Goal: Information Seeking & Learning: Learn about a topic

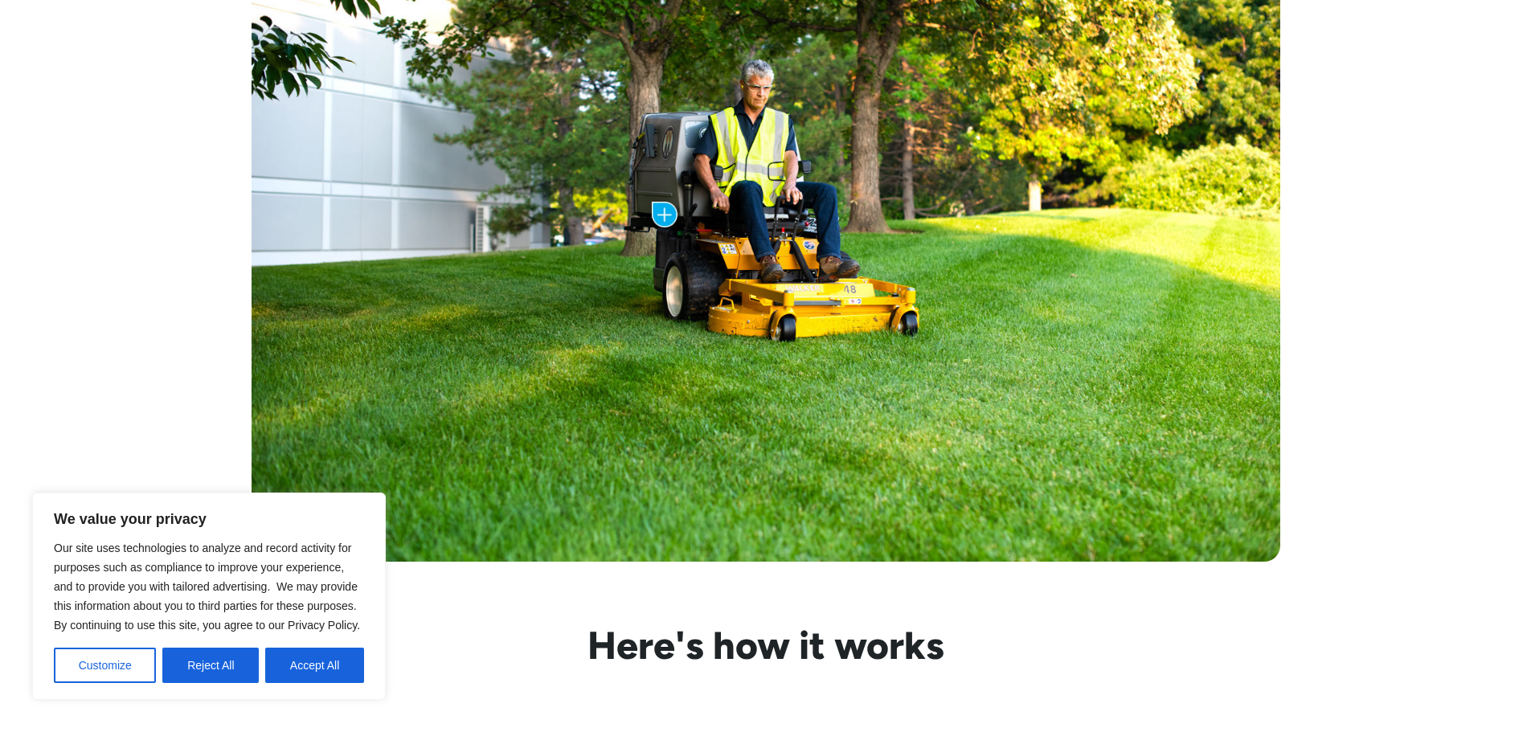
scroll to position [964, 0]
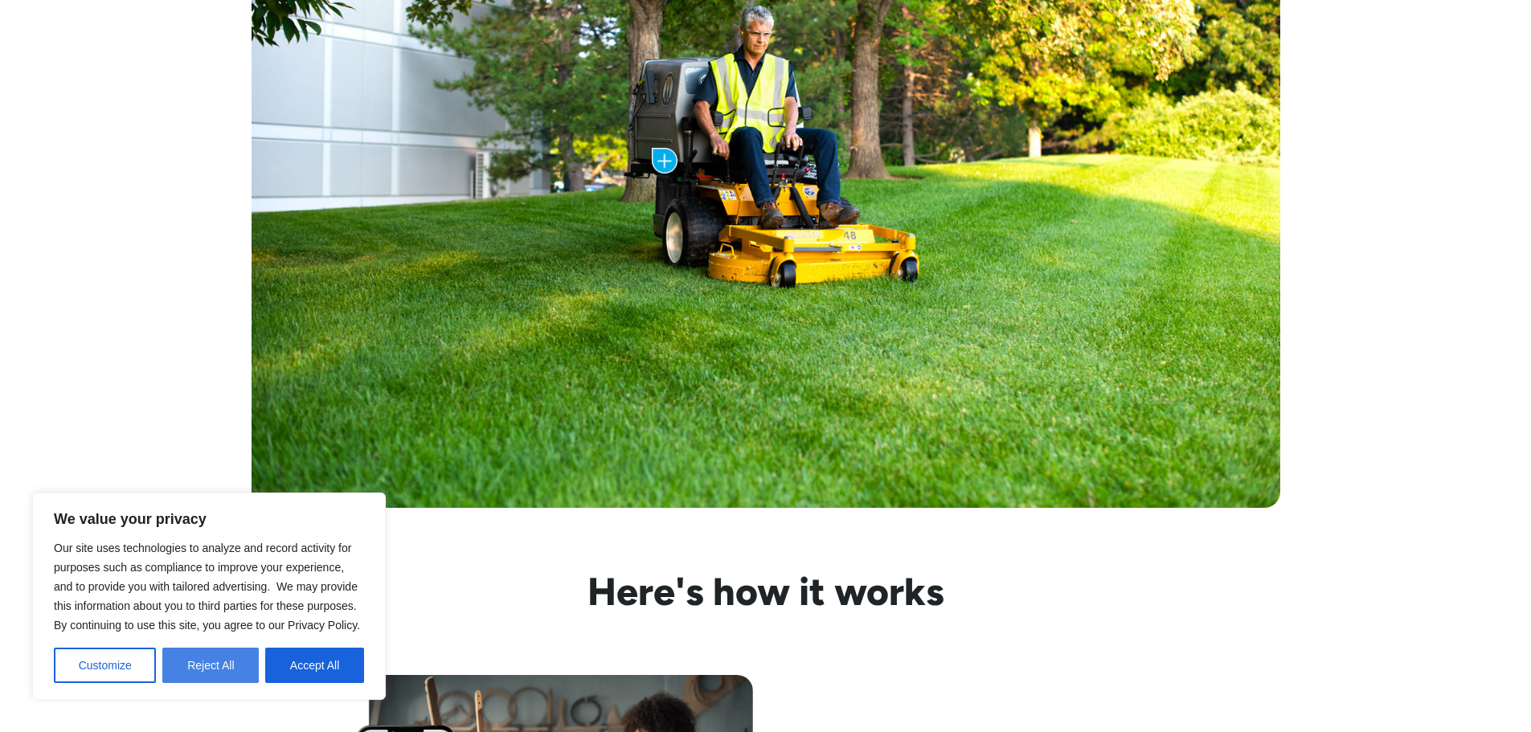
click at [215, 663] on button "Reject All" at bounding box center [210, 665] width 96 height 35
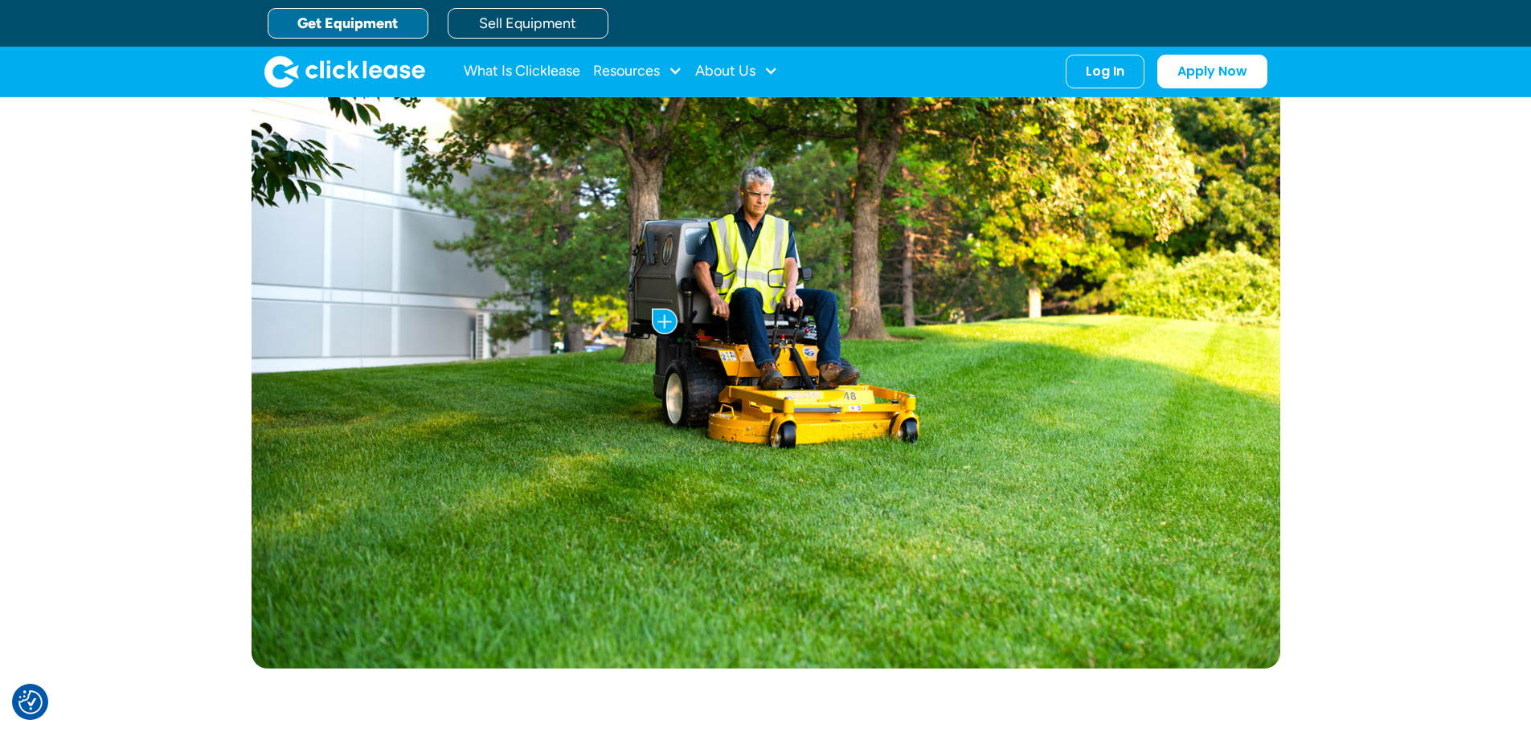
scroll to position [0, 0]
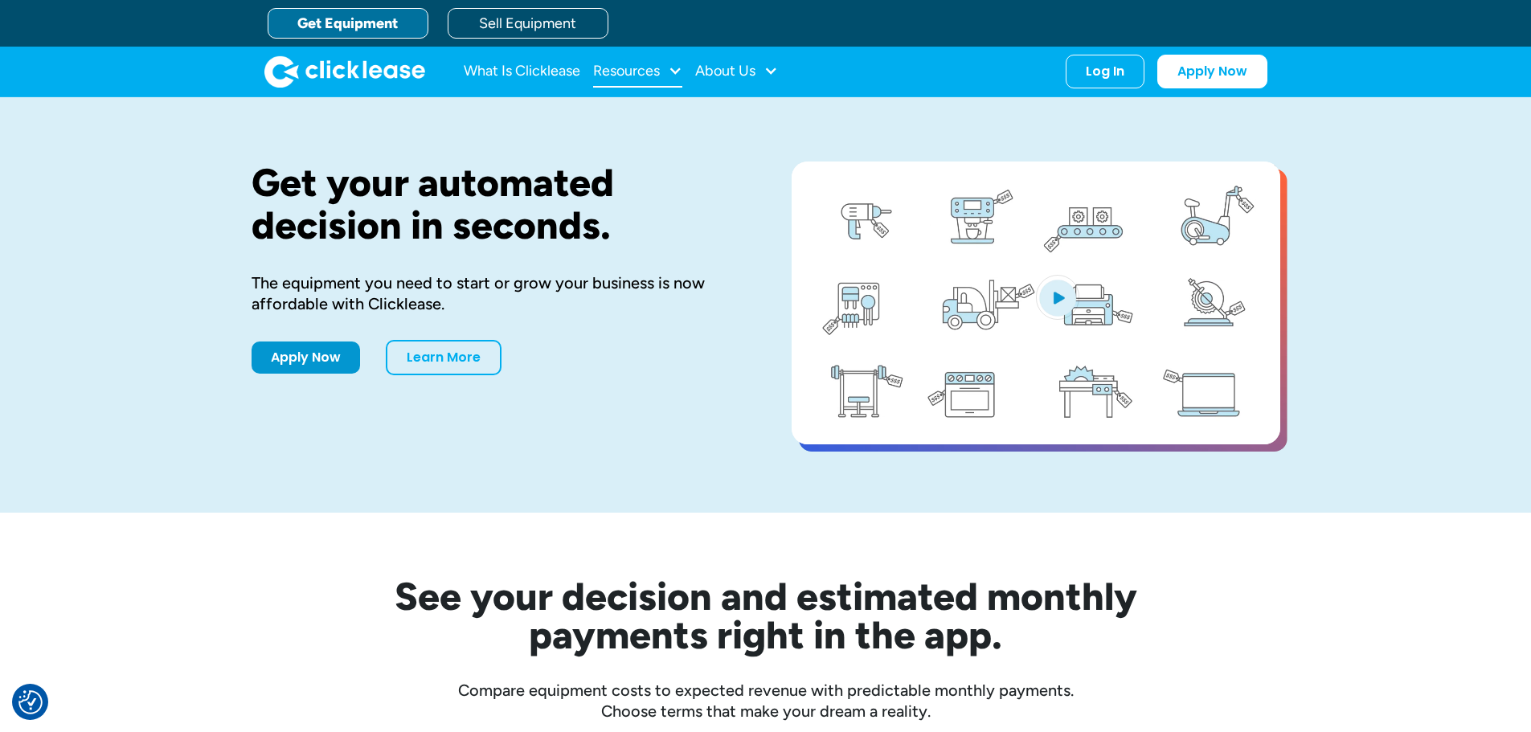
click at [663, 64] on div "Resources" at bounding box center [637, 71] width 89 height 32
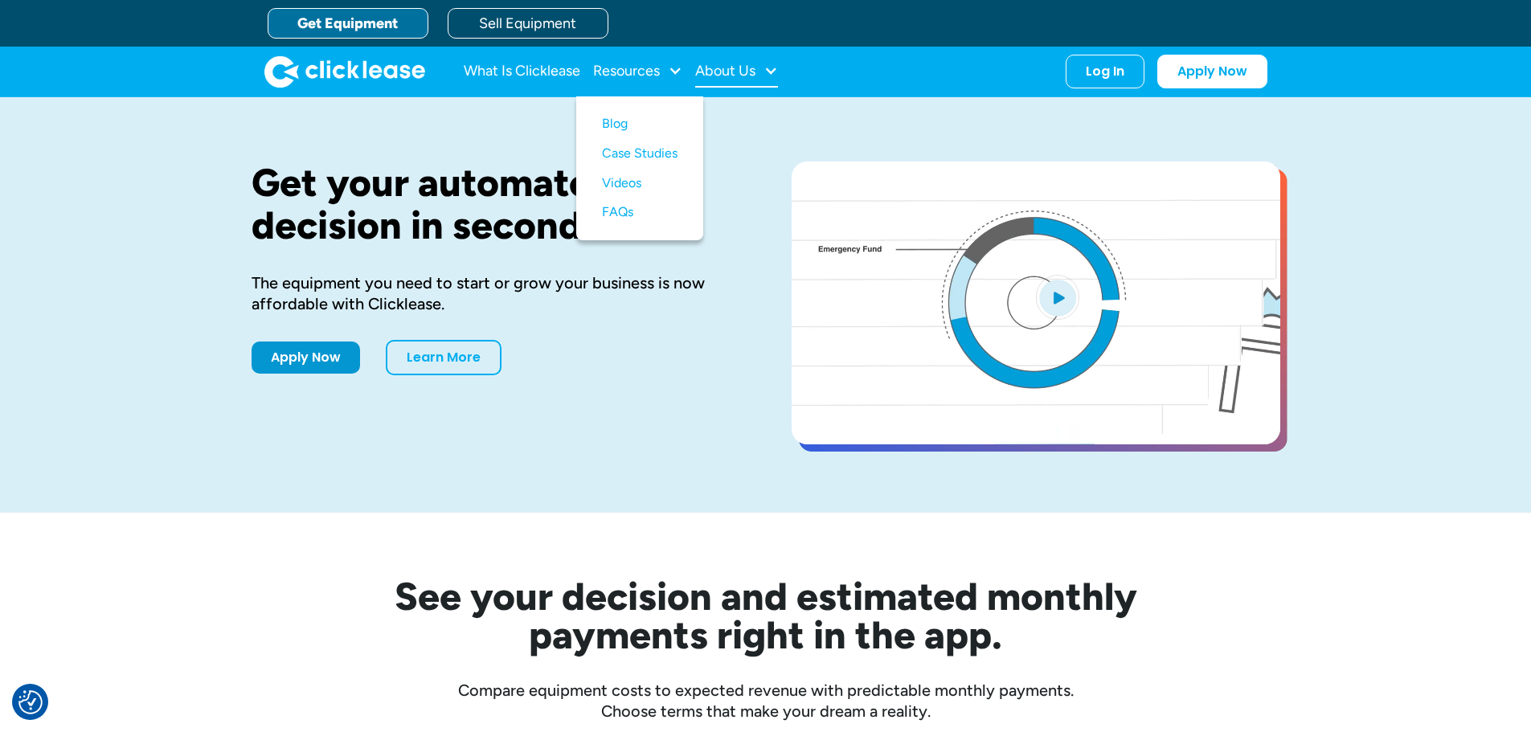
click at [755, 71] on div "About Us" at bounding box center [725, 71] width 60 height 0
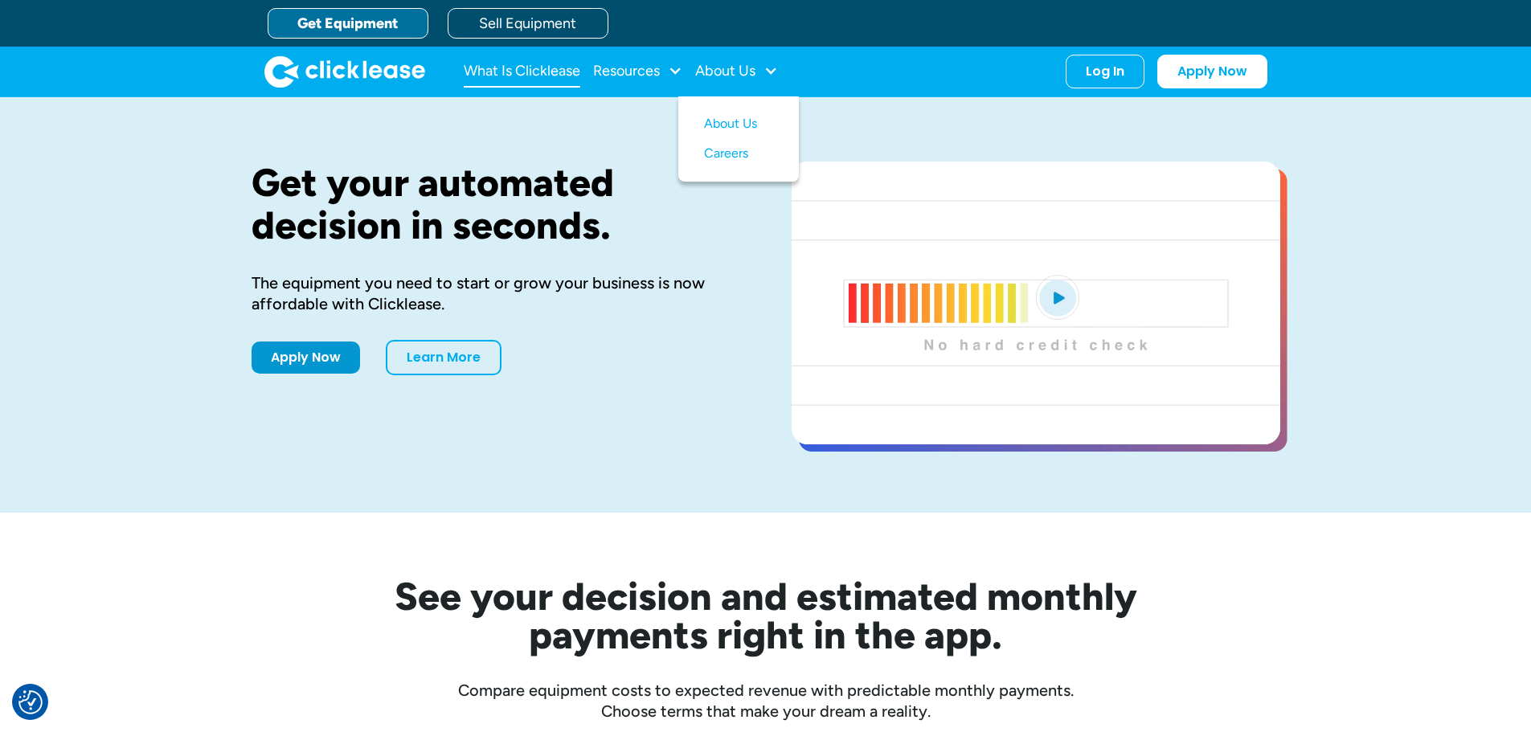
click at [539, 61] on link "What Is Clicklease" at bounding box center [522, 71] width 117 height 32
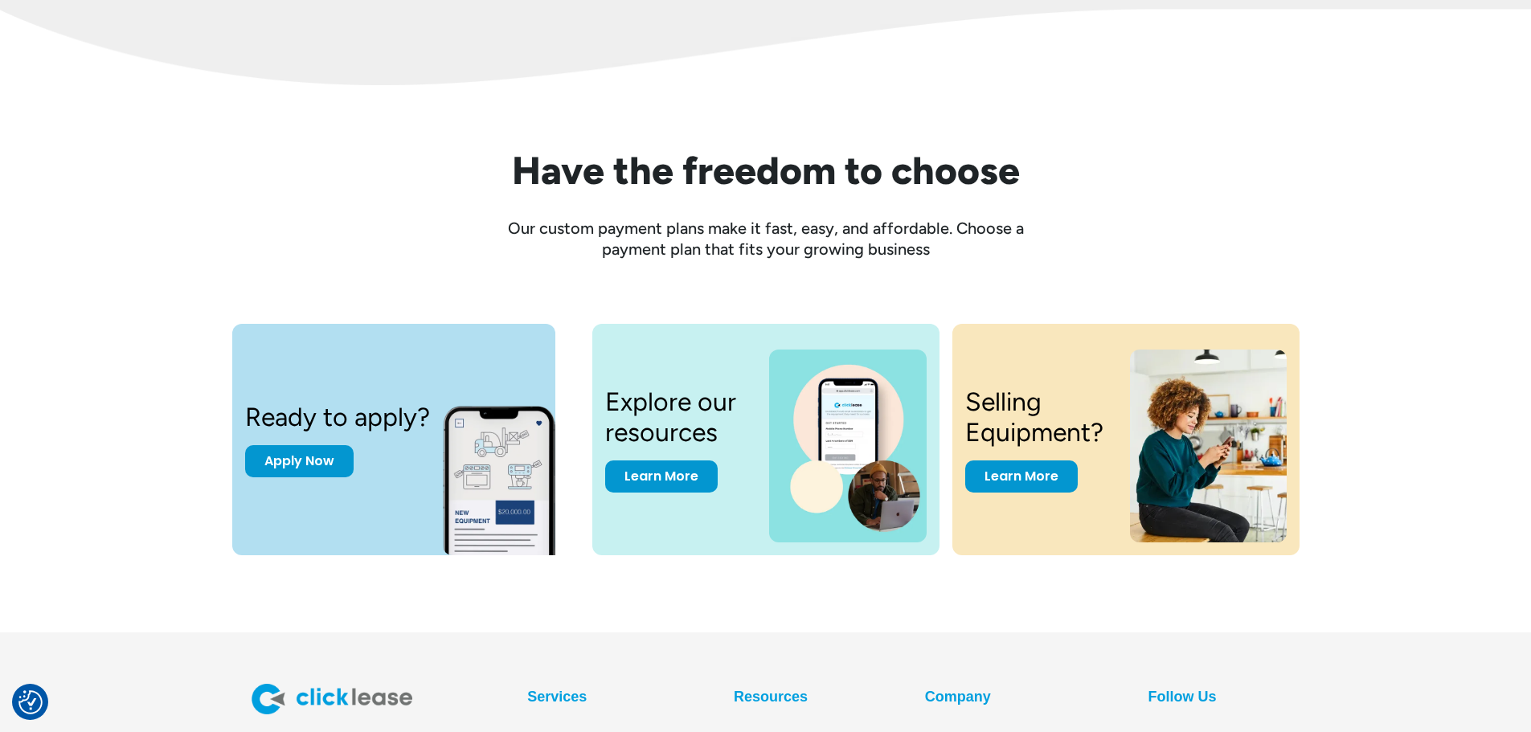
scroll to position [2089, 0]
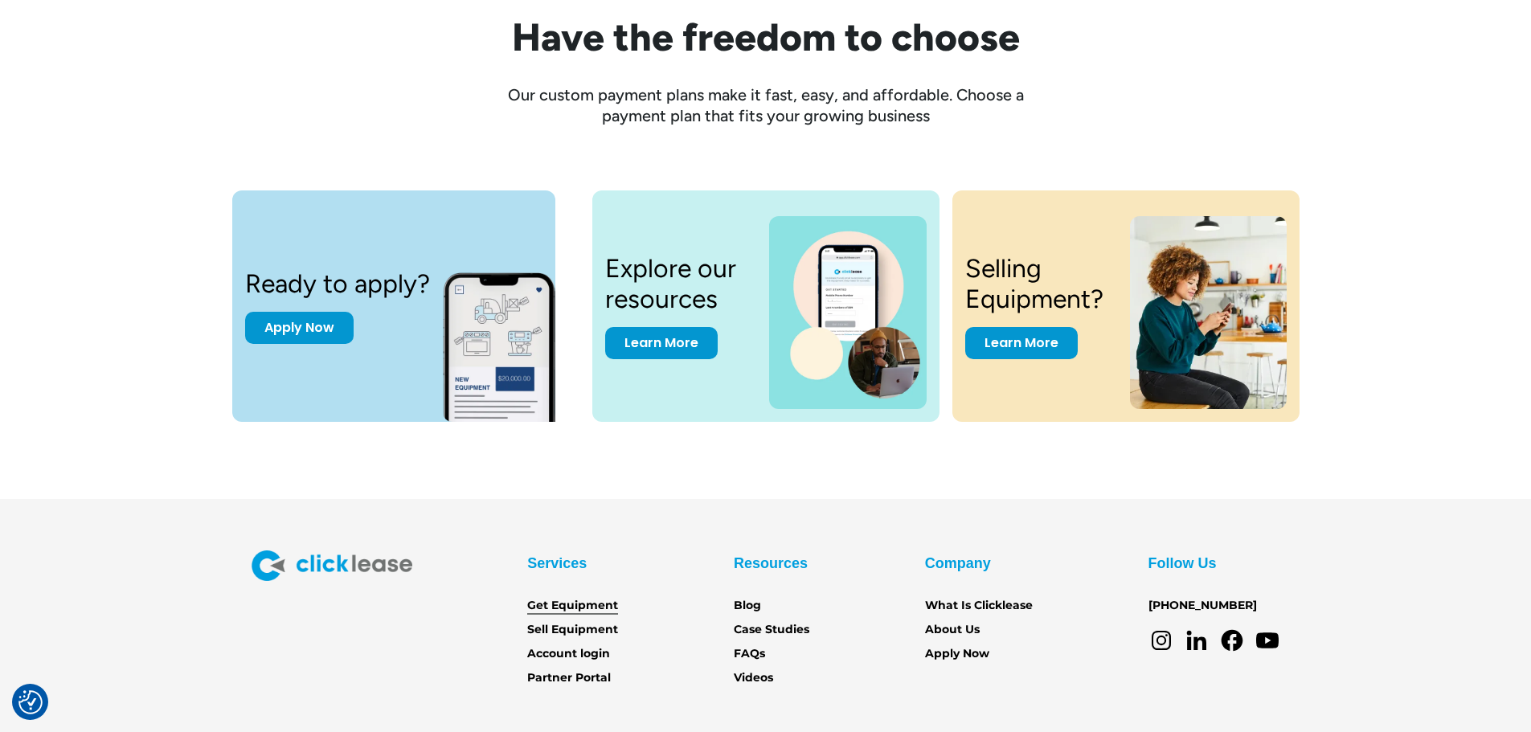
click at [553, 605] on link "Get Equipment" at bounding box center [572, 606] width 91 height 18
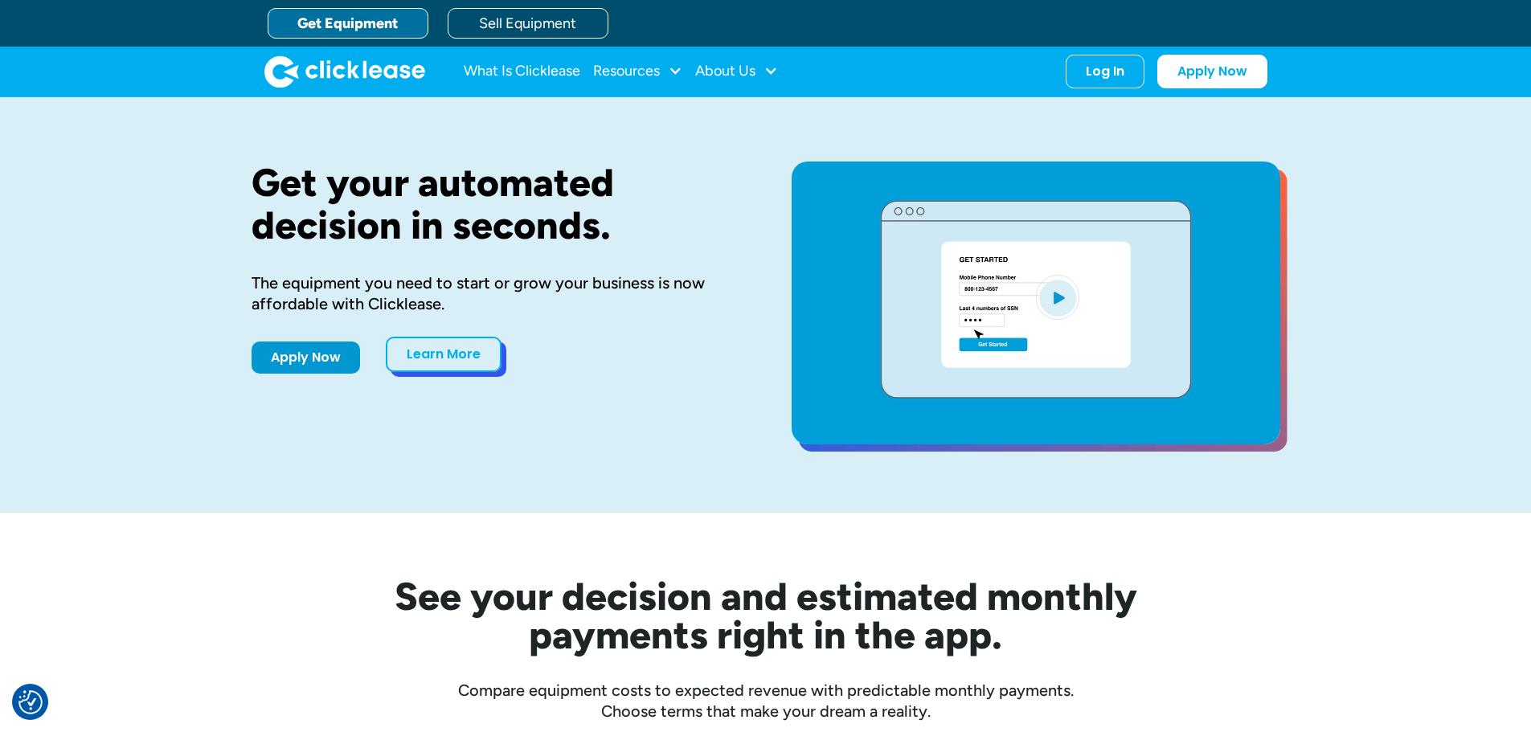
click at [460, 345] on link "Learn More" at bounding box center [444, 354] width 116 height 35
